Goal: Information Seeking & Learning: Learn about a topic

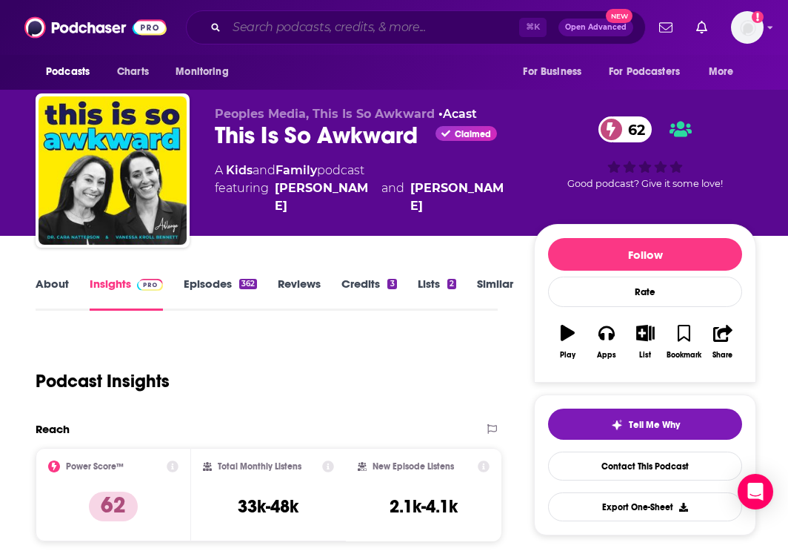
click at [288, 33] on input "Search podcasts, credits, & more..." at bounding box center [373, 28] width 293 height 24
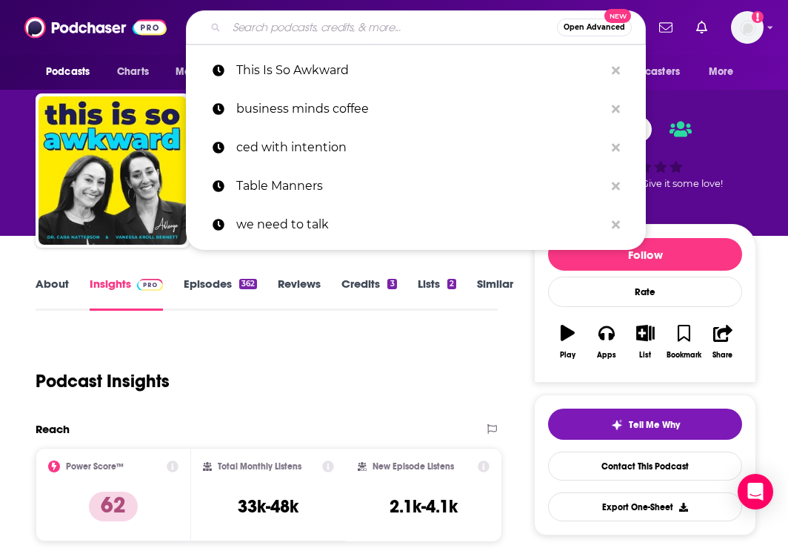
paste input "Angels and Awakening"
type input "Angels and Awakening"
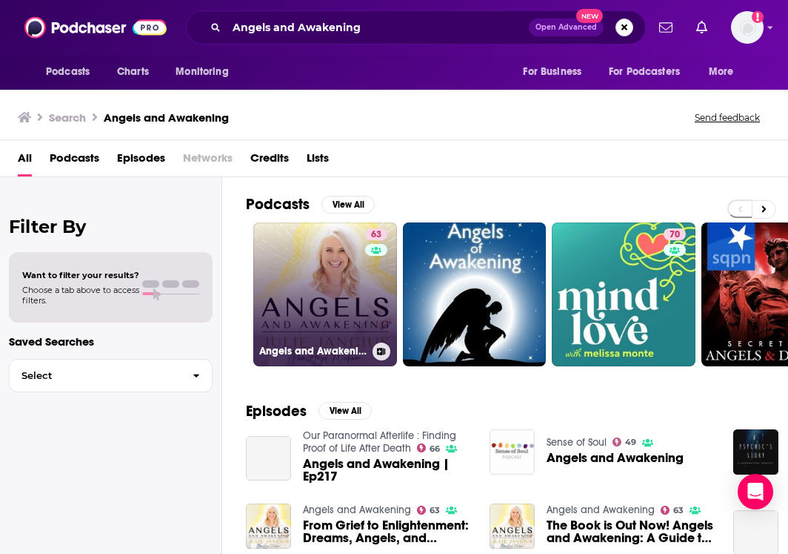
click at [358, 308] on link "63 Angels and Awakening" at bounding box center [325, 294] width 144 height 144
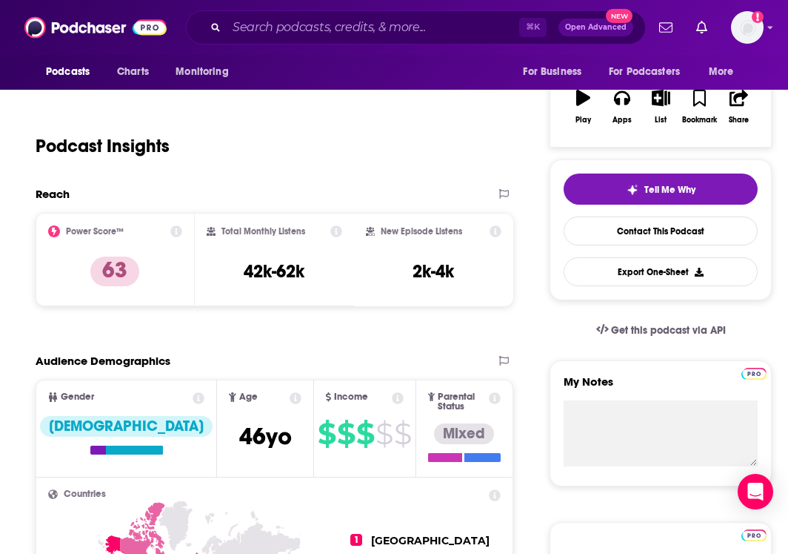
scroll to position [252, 0]
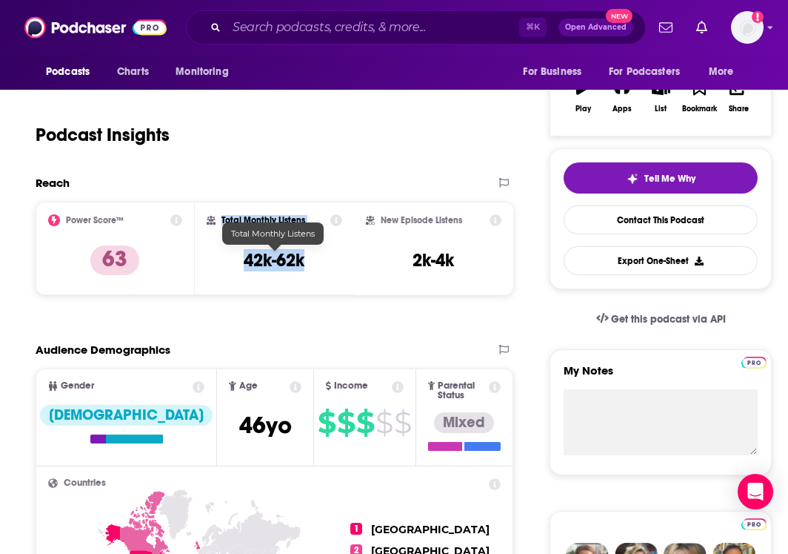
drag, startPoint x: 222, startPoint y: 219, endPoint x: 307, endPoint y: 260, distance: 94.1
click at [307, 260] on div "Total Monthly Listens 42k-62k" at bounding box center [275, 248] width 136 height 68
copy div "Total Monthly Listens 42k-62k"
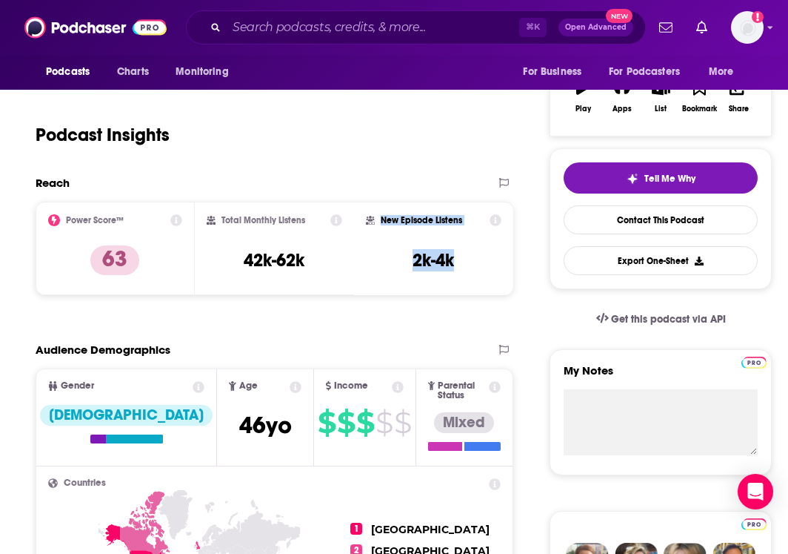
drag, startPoint x: 458, startPoint y: 261, endPoint x: 382, endPoint y: 222, distance: 85.2
click at [382, 222] on div "New Episode Listens 2k-4k" at bounding box center [434, 248] width 136 height 68
copy div "New Episode Listens 2k-4k"
